Goal: Find specific page/section: Find specific page/section

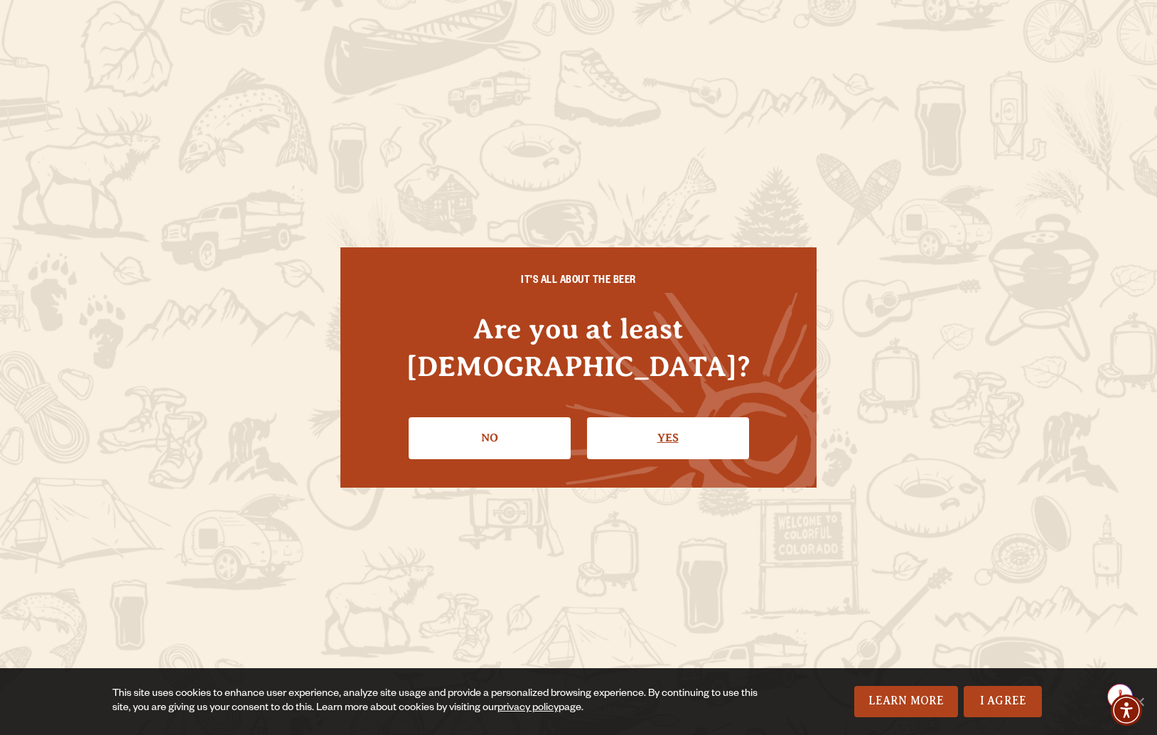
click at [653, 417] on link "Yes" at bounding box center [668, 437] width 162 height 41
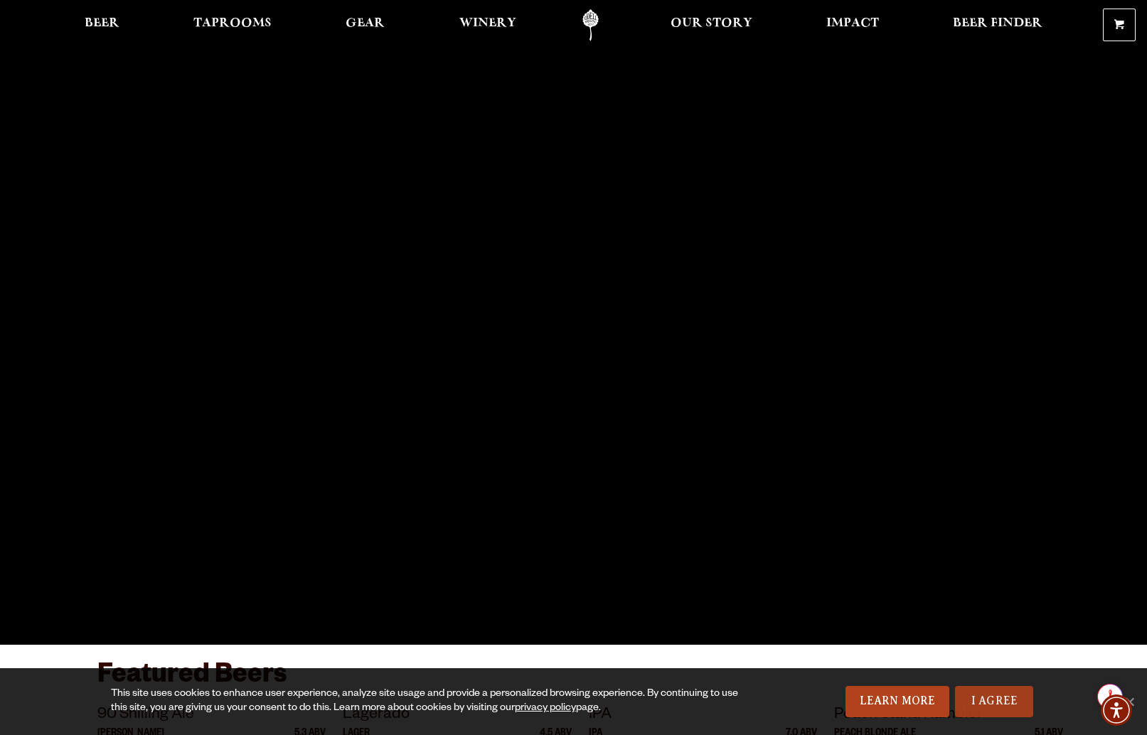
click at [1004, 697] on link "I Agree" at bounding box center [994, 701] width 78 height 31
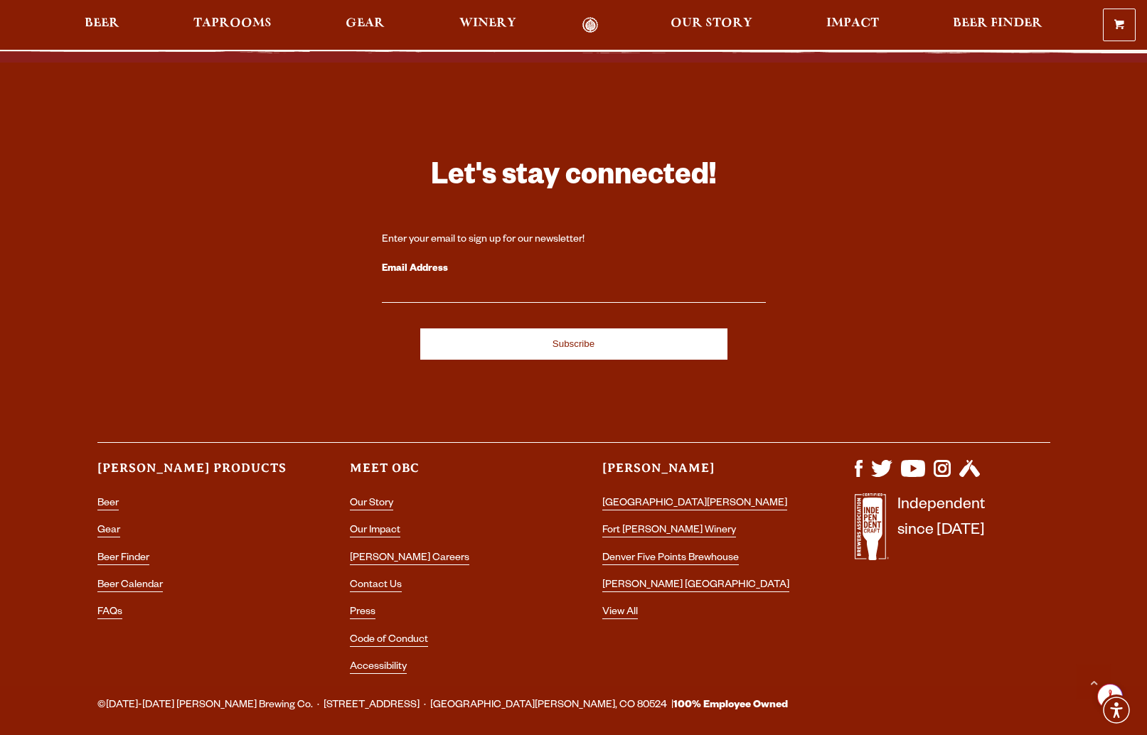
scroll to position [4040, 0]
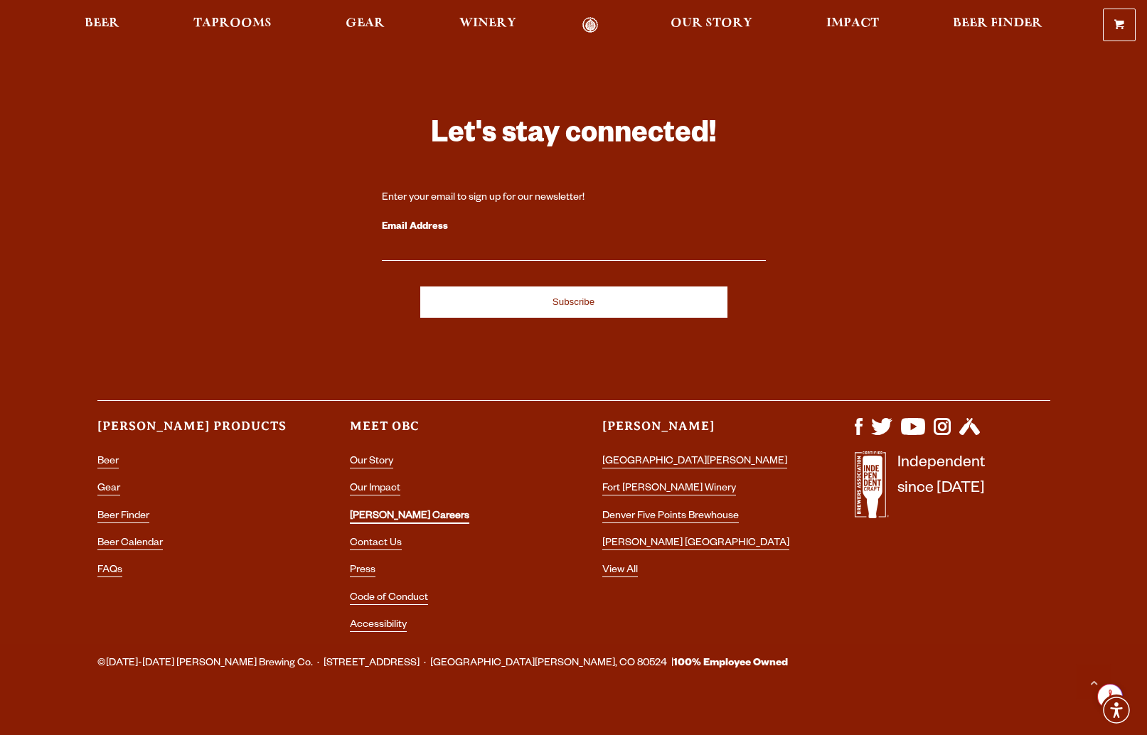
click at [383, 511] on link "[PERSON_NAME] Careers" at bounding box center [409, 517] width 119 height 13
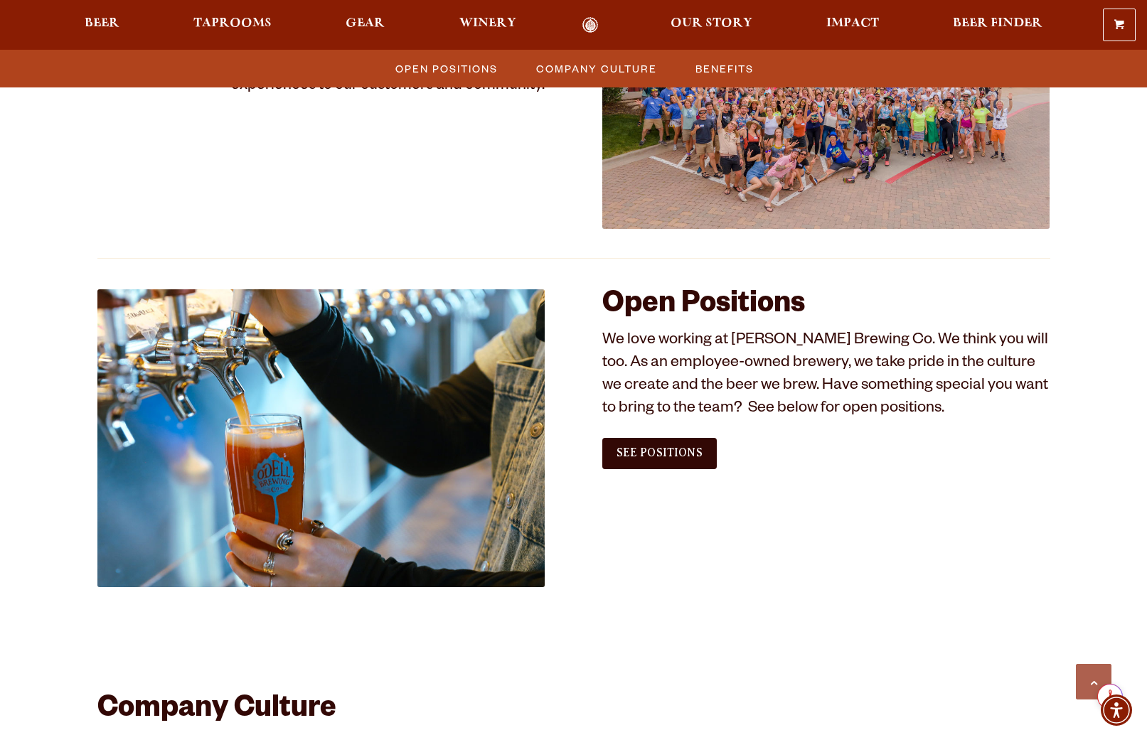
scroll to position [650, 0]
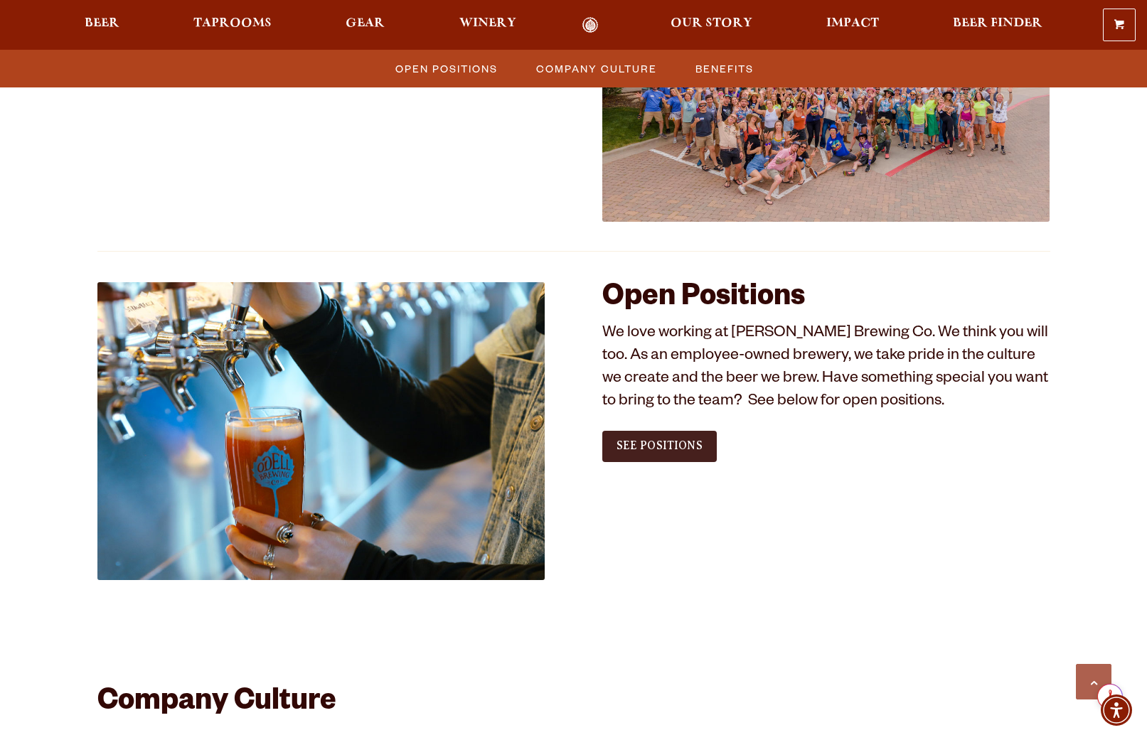
click at [663, 452] on link "See Positions" at bounding box center [659, 446] width 114 height 31
